Goal: Transaction & Acquisition: Purchase product/service

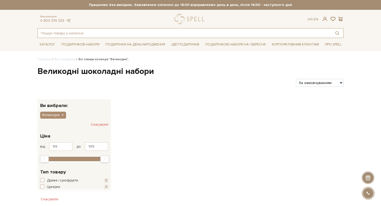
click at [98, 34] on input "text" at bounding box center [184, 32] width 293 height 9
type input "i"
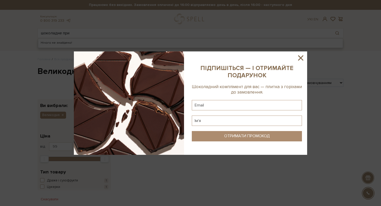
drag, startPoint x: 63, startPoint y: 33, endPoint x: 41, endPoint y: 33, distance: 22.3
click at [41, 33] on div at bounding box center [190, 103] width 381 height 206
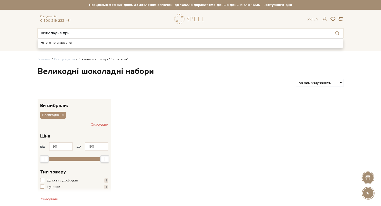
drag, startPoint x: 62, startPoint y: 33, endPoint x: 12, endPoint y: 31, distance: 50.5
click at [12, 31] on header "Безкоштовна доставка Новою Поштою при замовленні від 2000 гривень Працюємо без …" at bounding box center [190, 19] width 381 height 38
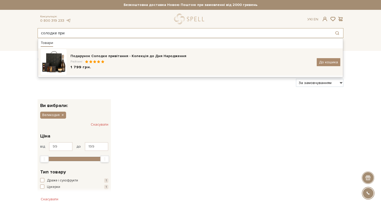
type input "солодке при"
click at [100, 51] on div "Подарунок Солодке привітання - Колекція до Дня Народження Рейтинг: 1 799 грн. Д…" at bounding box center [190, 62] width 299 height 26
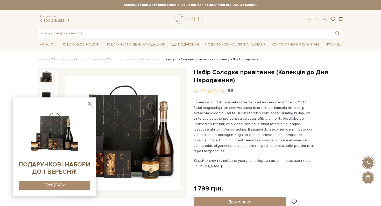
click at [90, 103] on icon at bounding box center [90, 104] width 4 height 4
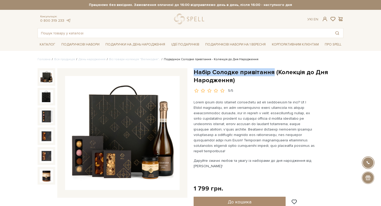
drag, startPoint x: 194, startPoint y: 73, endPoint x: 272, endPoint y: 73, distance: 77.7
click at [272, 73] on h1 "Набір Солодке привітання (Колекція до Дня Народження)" at bounding box center [269, 76] width 150 height 16
copy h1 "Набір Солодке привітання"
click at [146, 32] on input "text" at bounding box center [184, 32] width 293 height 9
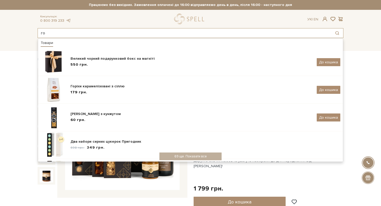
type input "г"
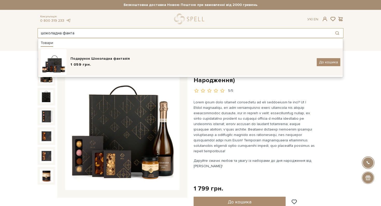
type input "шоколадна фанта"
click at [132, 58] on div "Подарунок Шоколадна фантазія" at bounding box center [191, 58] width 242 height 5
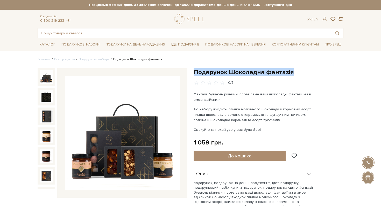
copy div "Подарунок Шоколадна фантазія"
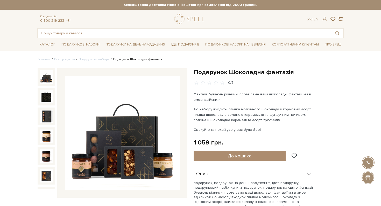
click at [139, 35] on input "text" at bounding box center [184, 32] width 293 height 9
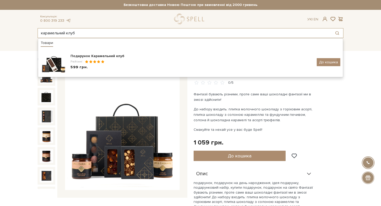
type input "карамельний клуб"
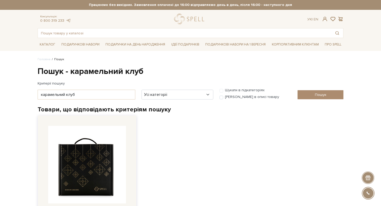
click at [91, 142] on img at bounding box center [87, 165] width 78 height 78
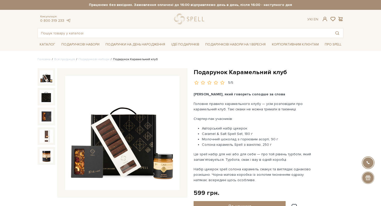
click at [229, 72] on h1 "Подарунок Карамельний клуб" at bounding box center [269, 72] width 150 height 8
copy div "Подарунок Карамельний клуб"
click at [79, 34] on input "text" at bounding box center [184, 32] width 293 height 9
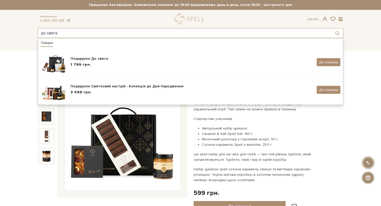
type input "до свята"
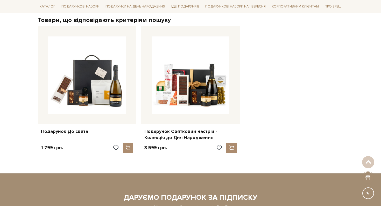
scroll to position [90, 0]
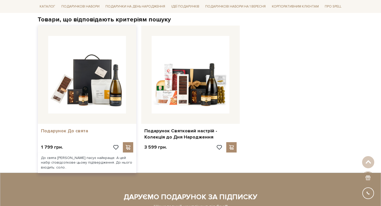
click at [92, 130] on link "Подарунок До свята" at bounding box center [87, 131] width 92 height 6
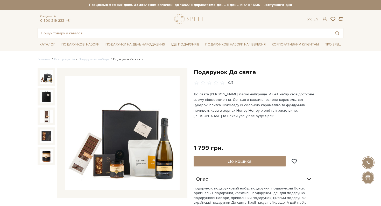
click at [210, 75] on h1 "Подарунок До свята" at bounding box center [269, 72] width 150 height 8
copy div "Подарунок До свята"
click at [146, 34] on input "text" at bounding box center [184, 32] width 293 height 9
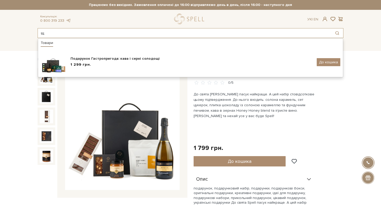
type input "щ"
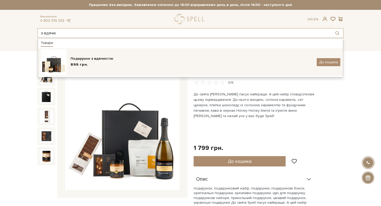
type input "з вдячні"
click at [89, 58] on div "Подарунок з вдячністю" at bounding box center [191, 58] width 242 height 5
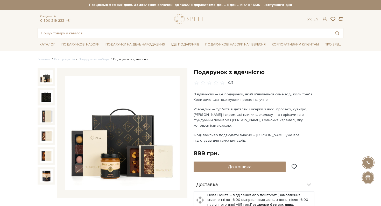
click at [198, 76] on h1 "Подарунок з вдячністю" at bounding box center [269, 72] width 150 height 8
copy div "Подарунок з вдячністю"
click at [147, 35] on input "text" at bounding box center [184, 32] width 293 height 9
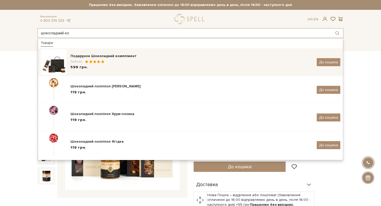
type input "шоколадний ко"
click at [89, 65] on div "Подарунок Шоколадний комплімент Рейтинг: 599 грн." at bounding box center [191, 62] width 242 height 17
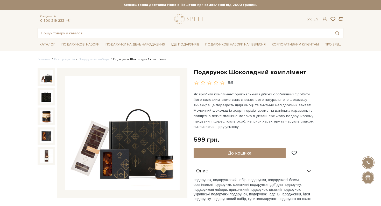
click at [208, 69] on h1 "Подарунок Шоколадний комплімент" at bounding box center [269, 72] width 150 height 8
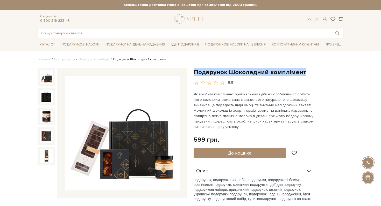
click at [208, 69] on h1 "Подарунок Шоколадний комплімент" at bounding box center [269, 72] width 150 height 8
copy div "Подарунок Шоколадний комплімент"
